Goal: Task Accomplishment & Management: Manage account settings

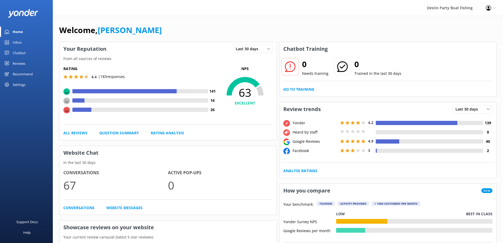
click at [18, 38] on div "Inbox" at bounding box center [17, 42] width 9 height 11
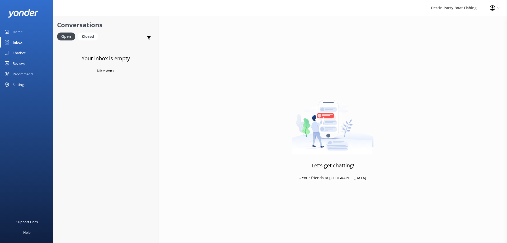
click at [23, 59] on div "Reviews" at bounding box center [19, 63] width 13 height 11
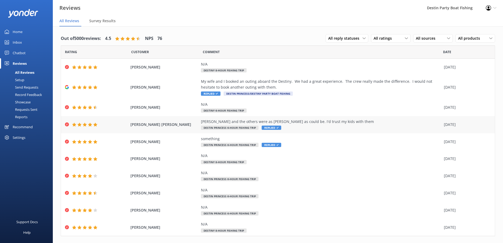
click at [271, 127] on span "Replied" at bounding box center [272, 127] width 20 height 4
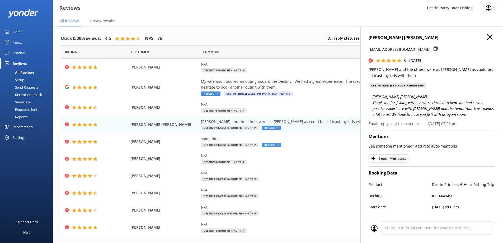
click at [487, 38] on icon "button" at bounding box center [489, 36] width 5 height 5
